Goal: Task Accomplishment & Management: Manage account settings

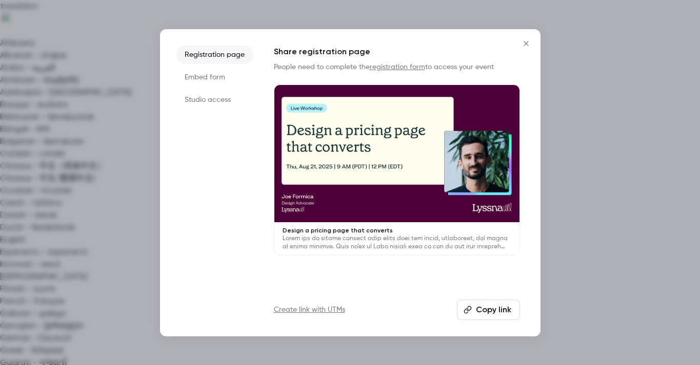
click at [488, 310] on button "Copy link" at bounding box center [488, 310] width 63 height 21
click at [325, 310] on link "Create link with UTMs" at bounding box center [309, 310] width 71 height 10
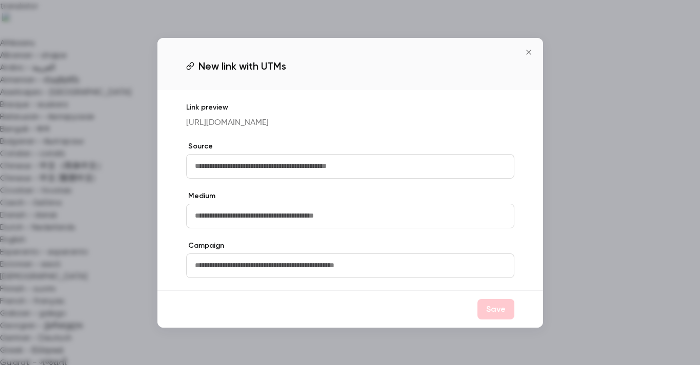
click at [411, 168] on input "text" at bounding box center [350, 166] width 328 height 25
click at [530, 48] on icon "Close" at bounding box center [528, 52] width 12 height 8
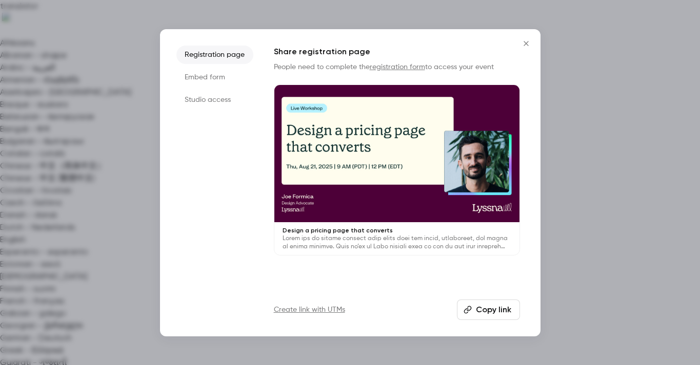
click at [492, 314] on button "Copy link" at bounding box center [488, 310] width 63 height 21
click at [465, 15] on div at bounding box center [350, 182] width 700 height 365
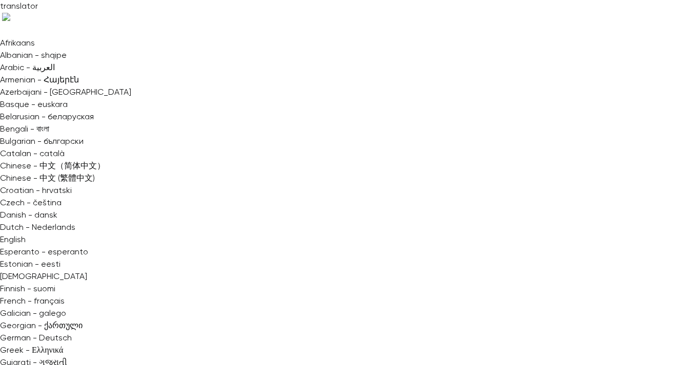
scroll to position [0, 0]
